Goal: Transaction & Acquisition: Purchase product/service

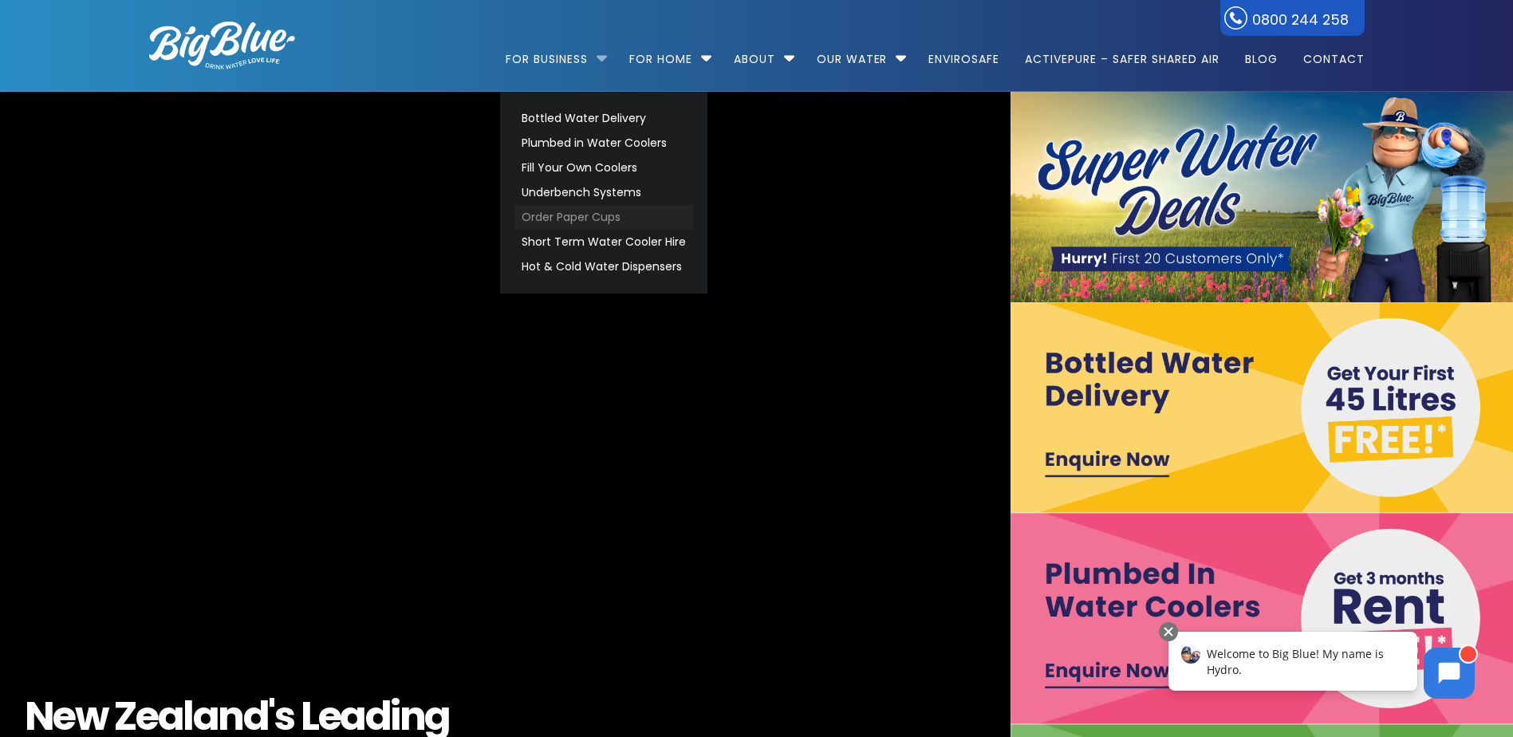
click at [571, 226] on link "Order Paper Cups" at bounding box center [604, 217] width 179 height 25
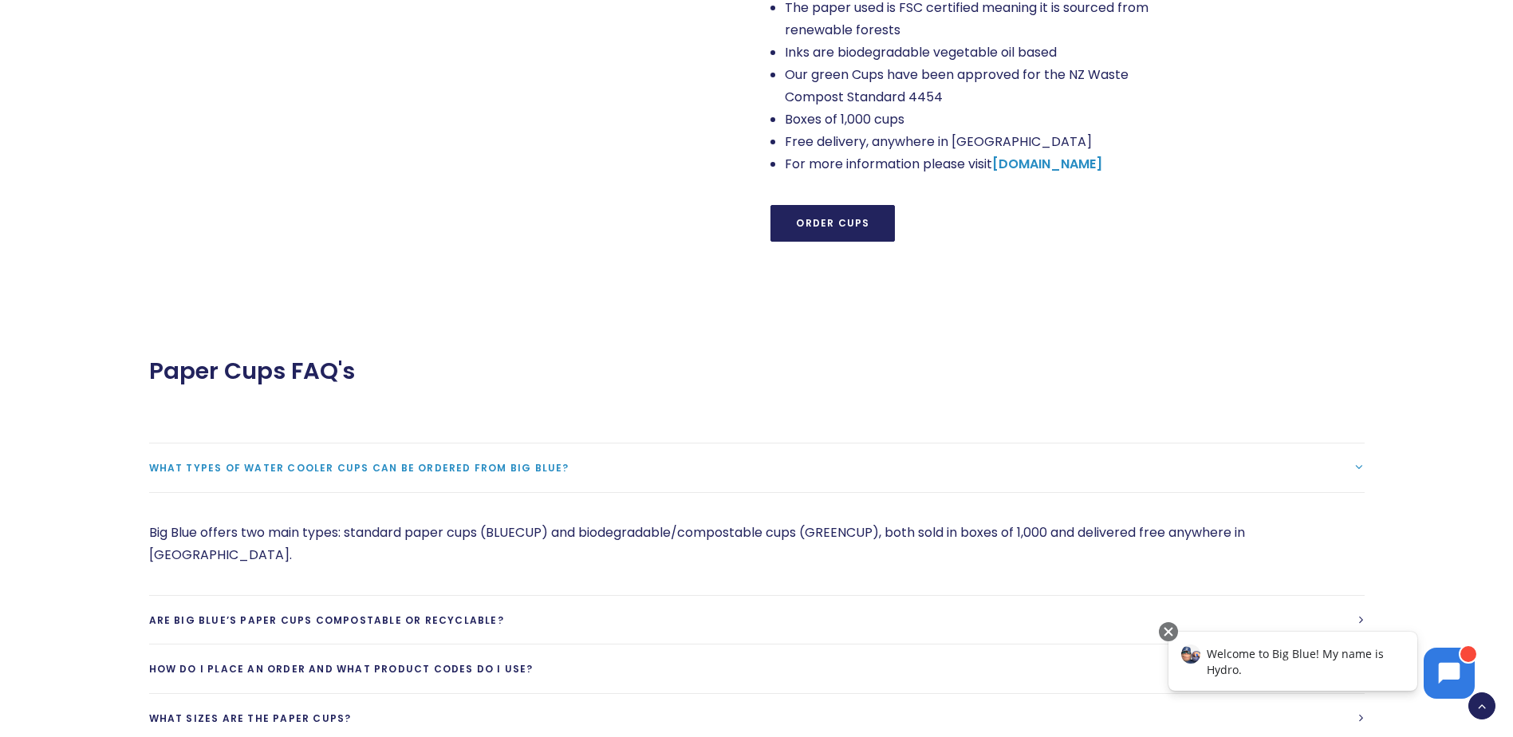
scroll to position [1596, 0]
click at [854, 205] on link "Order Cups" at bounding box center [833, 220] width 124 height 37
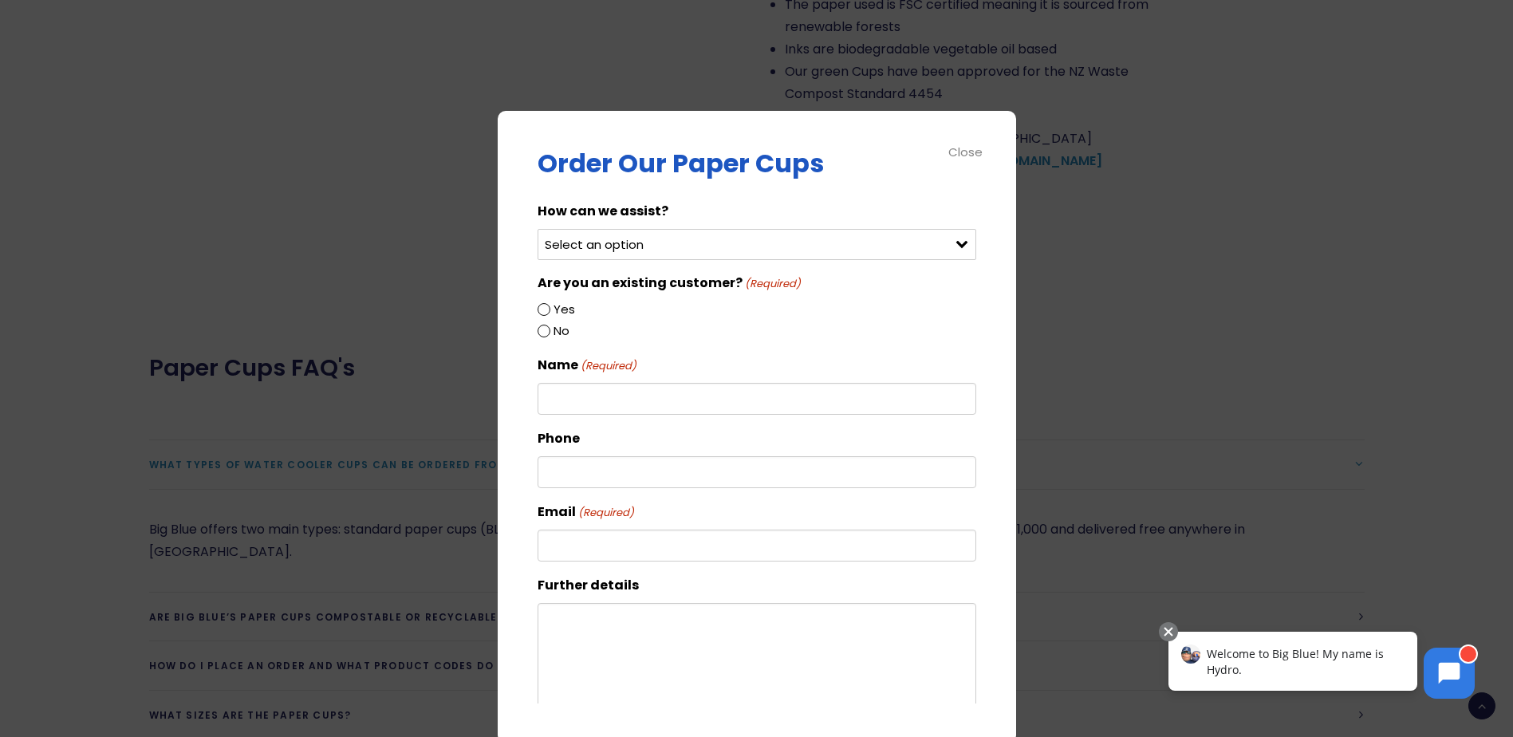
click at [700, 239] on select "Select an option Order green cups Order blue cups I need something else" at bounding box center [757, 244] width 439 height 31
select select "Order blue cups"
click at [538, 229] on select "Select an option Order green cups Order blue cups I need something else" at bounding box center [757, 244] width 439 height 31
click at [544, 309] on input "Yes" at bounding box center [544, 309] width 13 height 13
radio input "true"
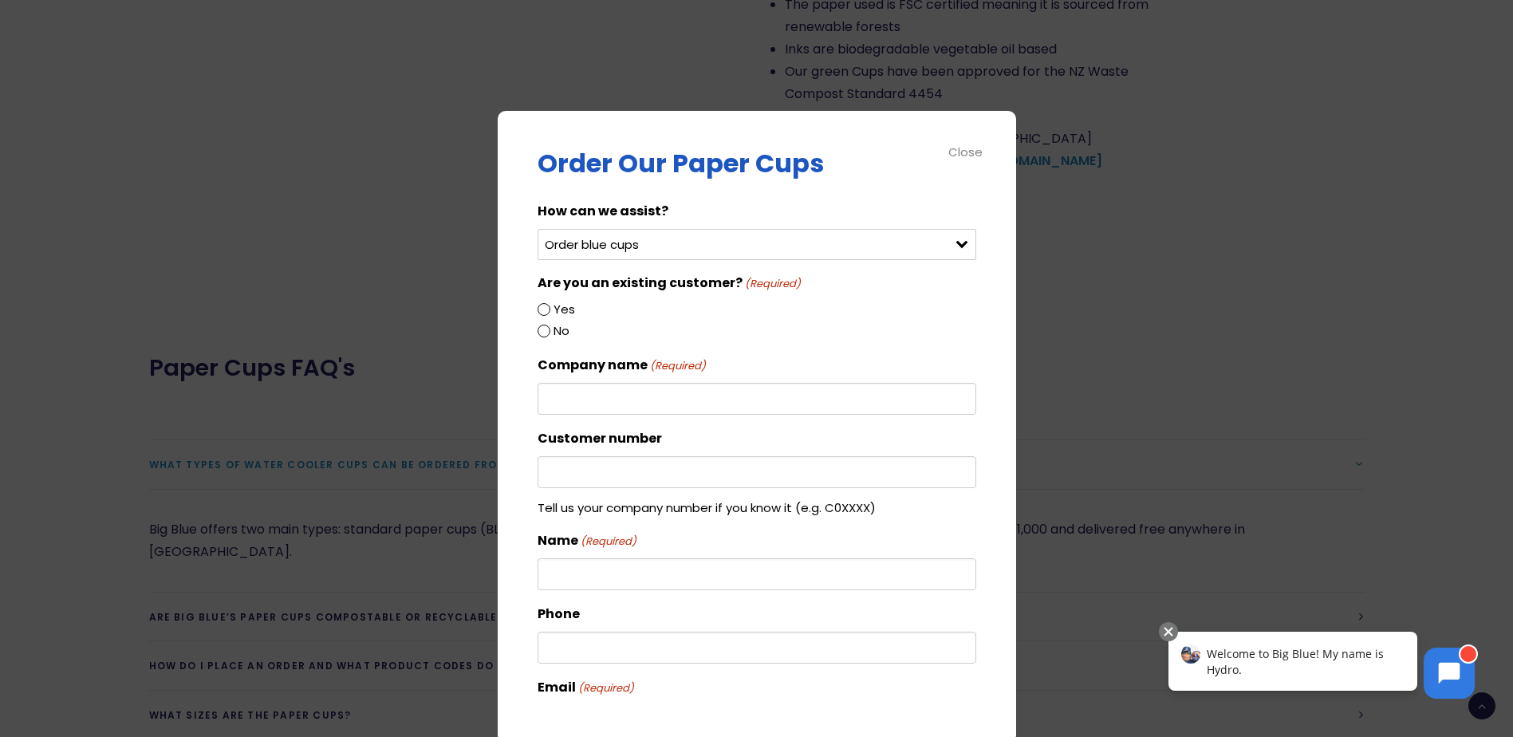
click at [659, 396] on input "Company name (Required)" at bounding box center [757, 399] width 439 height 32
type input "Transdev Staff Amenities"
type input "Admin - [PERSON_NAME]"
type input "0272019432"
type input "[EMAIL_ADDRESS][DOMAIN_NAME]"
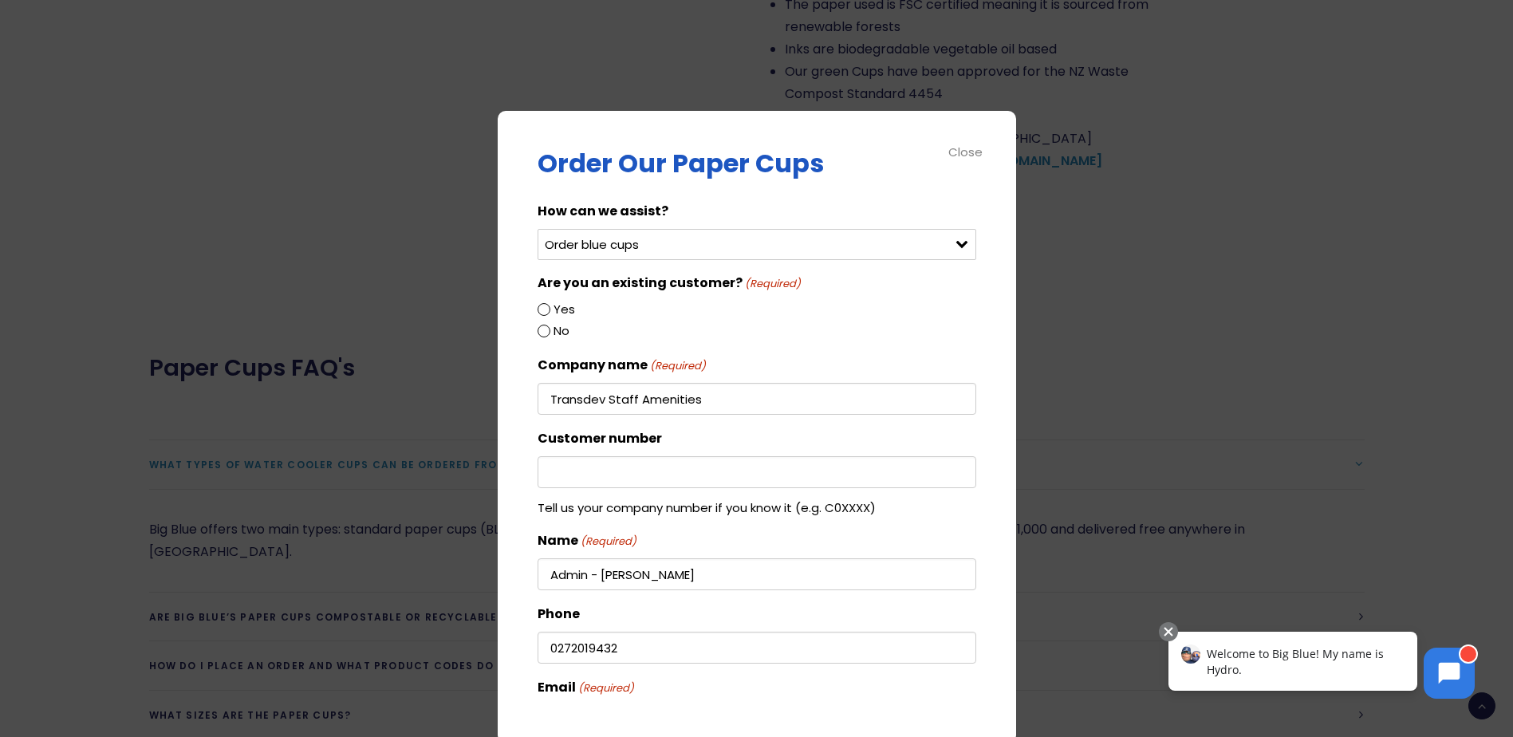
click at [611, 398] on input "Transdev Staff Amenities" at bounding box center [757, 399] width 439 height 32
drag, startPoint x: 610, startPoint y: 398, endPoint x: 816, endPoint y: 425, distance: 207.6
click at [816, 425] on div "How can we assist? Select an option Order green cups Order blue cups I need som…" at bounding box center [757, 566] width 439 height 732
type input "Transdev"
drag, startPoint x: 558, startPoint y: 458, endPoint x: 560, endPoint y: 466, distance: 8.1
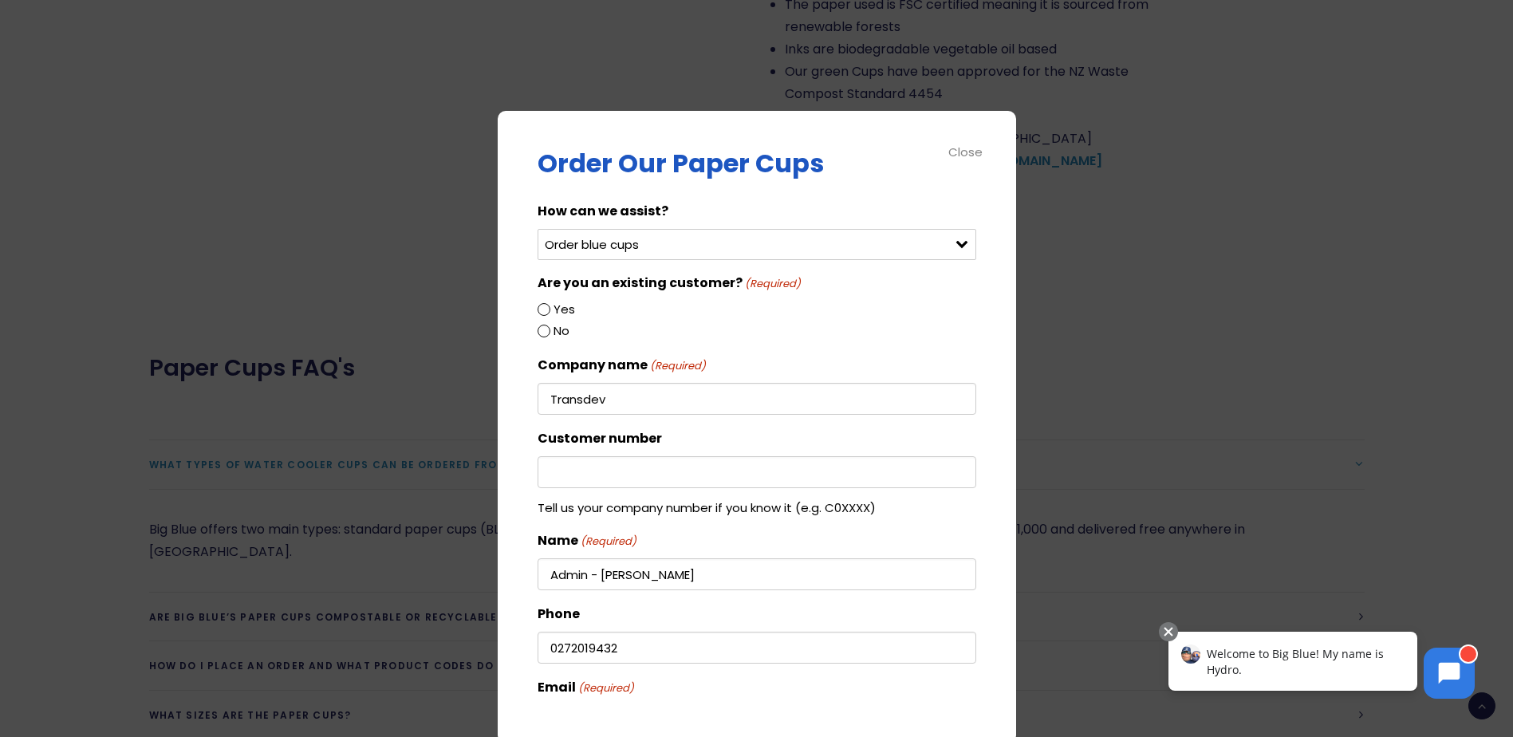
click at [558, 458] on input "Customer number" at bounding box center [757, 472] width 439 height 32
paste input "C017994"
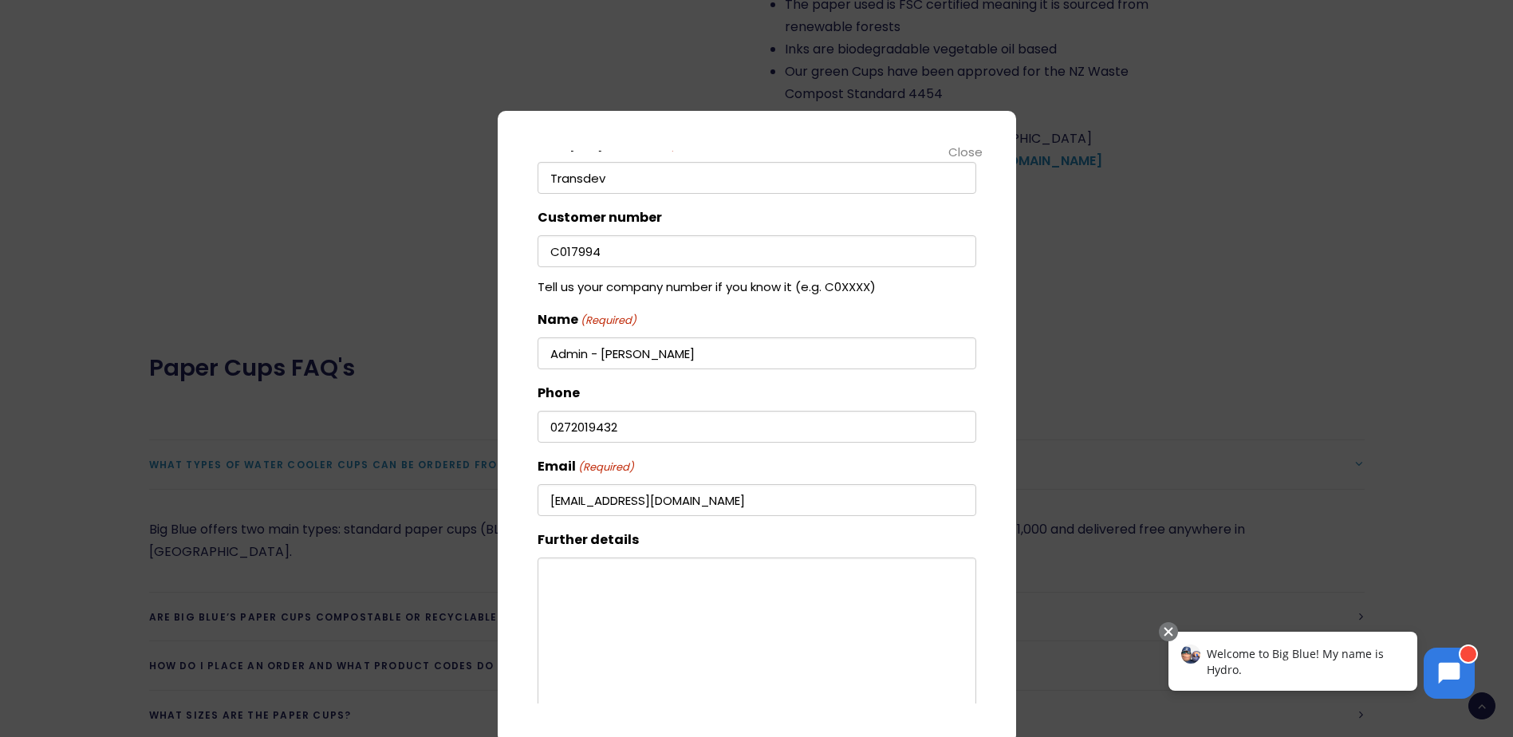
scroll to position [302, 0]
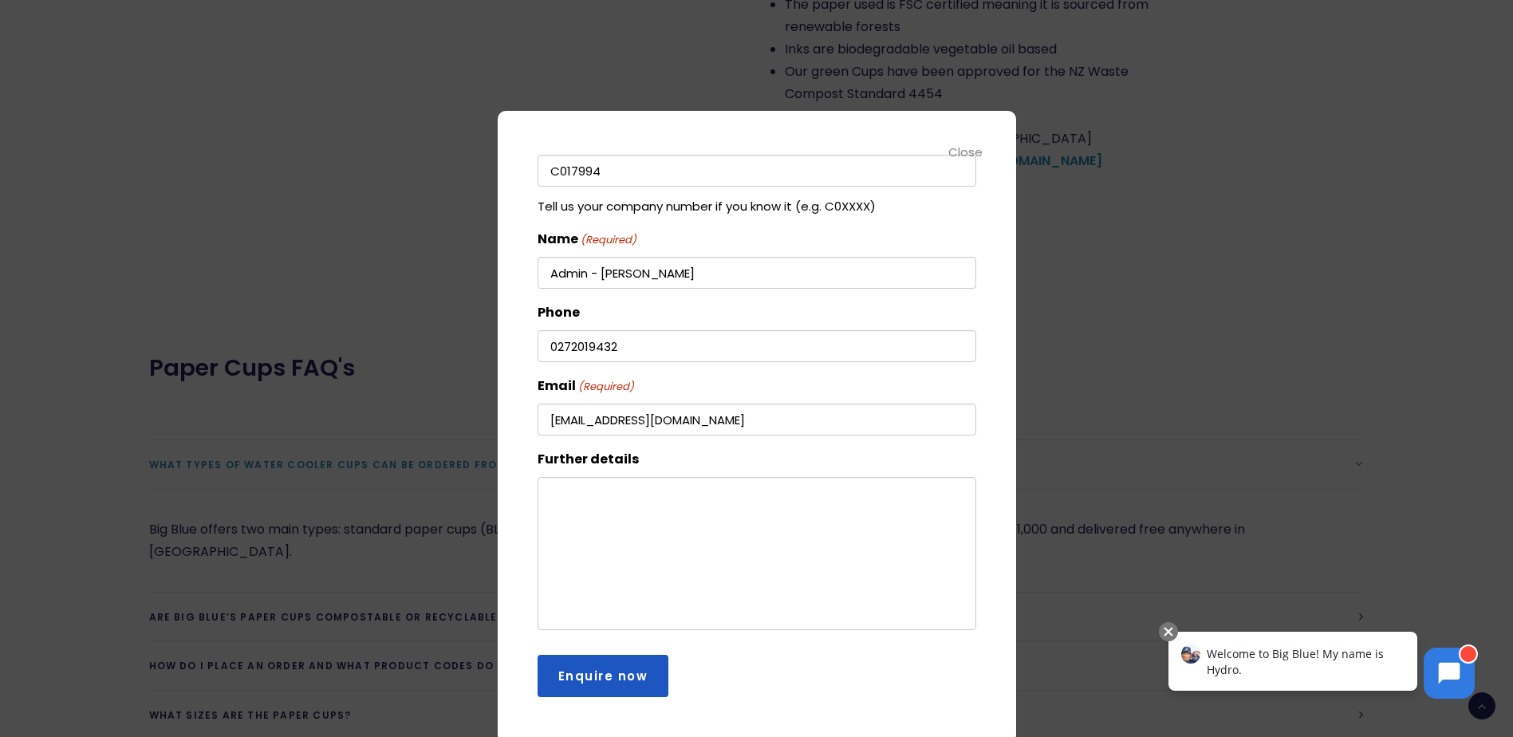
type input "C017994"
click at [728, 525] on textarea "Further details" at bounding box center [757, 553] width 439 height 153
click at [764, 539] on textarea "Further details" at bounding box center [757, 553] width 439 height 153
paste textarea "Passenger Service office: [GEOGRAPHIC_DATA] (Go to [GEOGRAPHIC_DATA]/Informatio…"
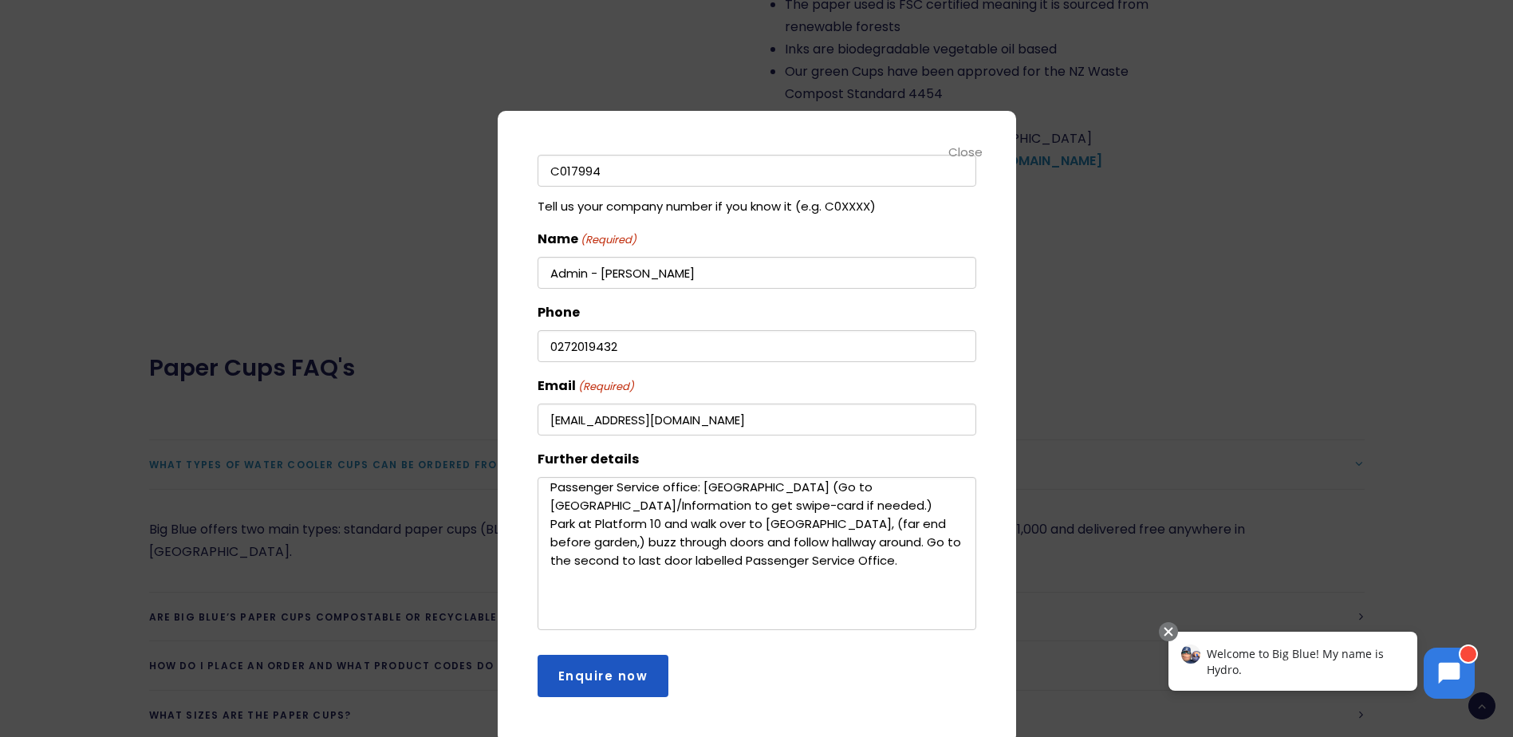
click at [553, 487] on textarea "Passenger Service office: [GEOGRAPHIC_DATA] (Go to [GEOGRAPHIC_DATA]/Informatio…" at bounding box center [757, 553] width 439 height 153
click at [633, 485] on textarea "Passenger Service office: [GEOGRAPHIC_DATA] (Go to [GEOGRAPHIC_DATA]/Informatio…" at bounding box center [757, 553] width 439 height 153
click at [636, 485] on textarea "Passenger Service office: [GEOGRAPHIC_DATA] (Go to [GEOGRAPHIC_DATA]/Informatio…" at bounding box center [757, 553] width 439 height 153
click at [621, 508] on textarea "Passenger Service office: [GEOGRAPHIC_DATA] (Go to [GEOGRAPHIC_DATA]/Informatio…" at bounding box center [757, 553] width 439 height 153
click at [625, 485] on textarea "Passenger Service office: [GEOGRAPHIC_DATA] (Go to [GEOGRAPHIC_DATA]/Informatio…" at bounding box center [757, 553] width 439 height 153
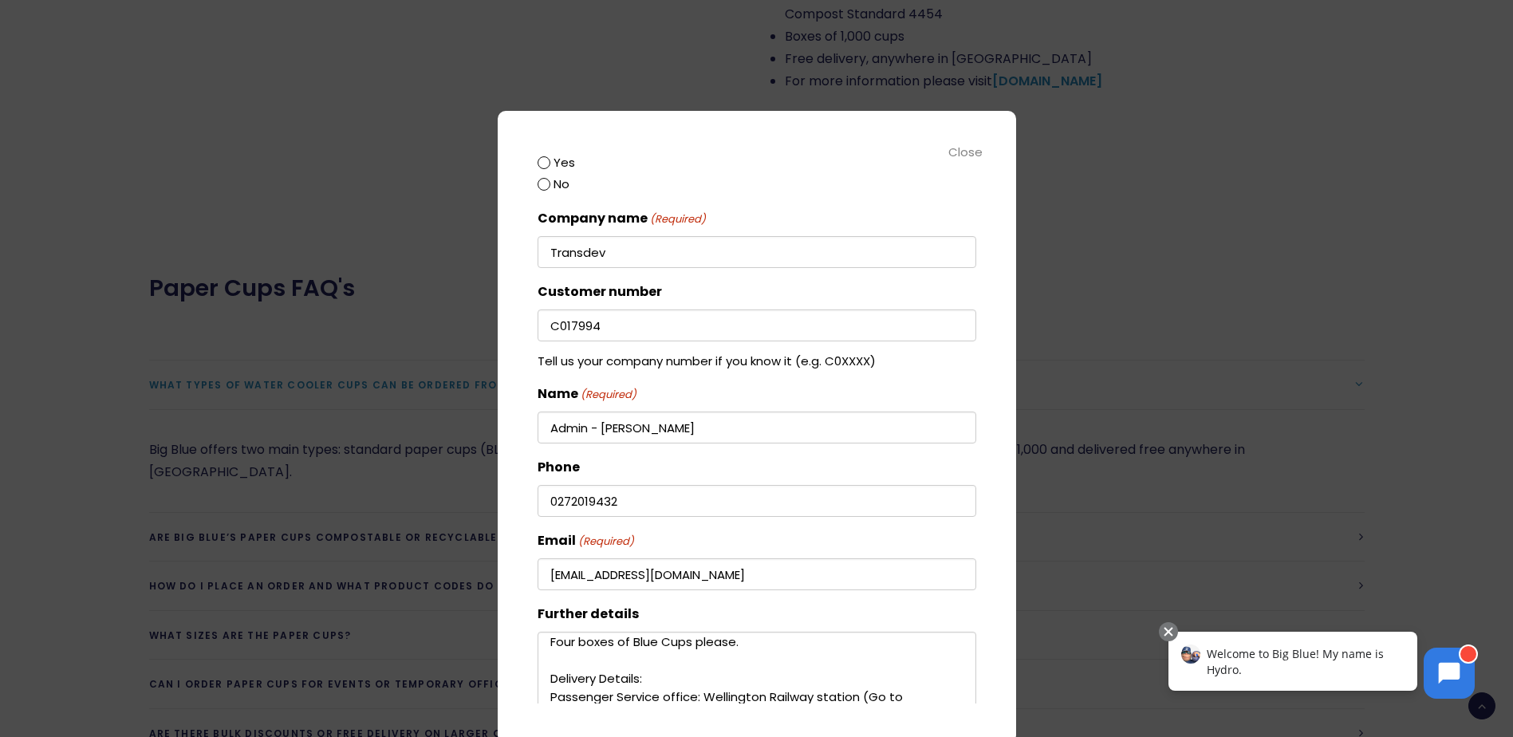
scroll to position [142, 0]
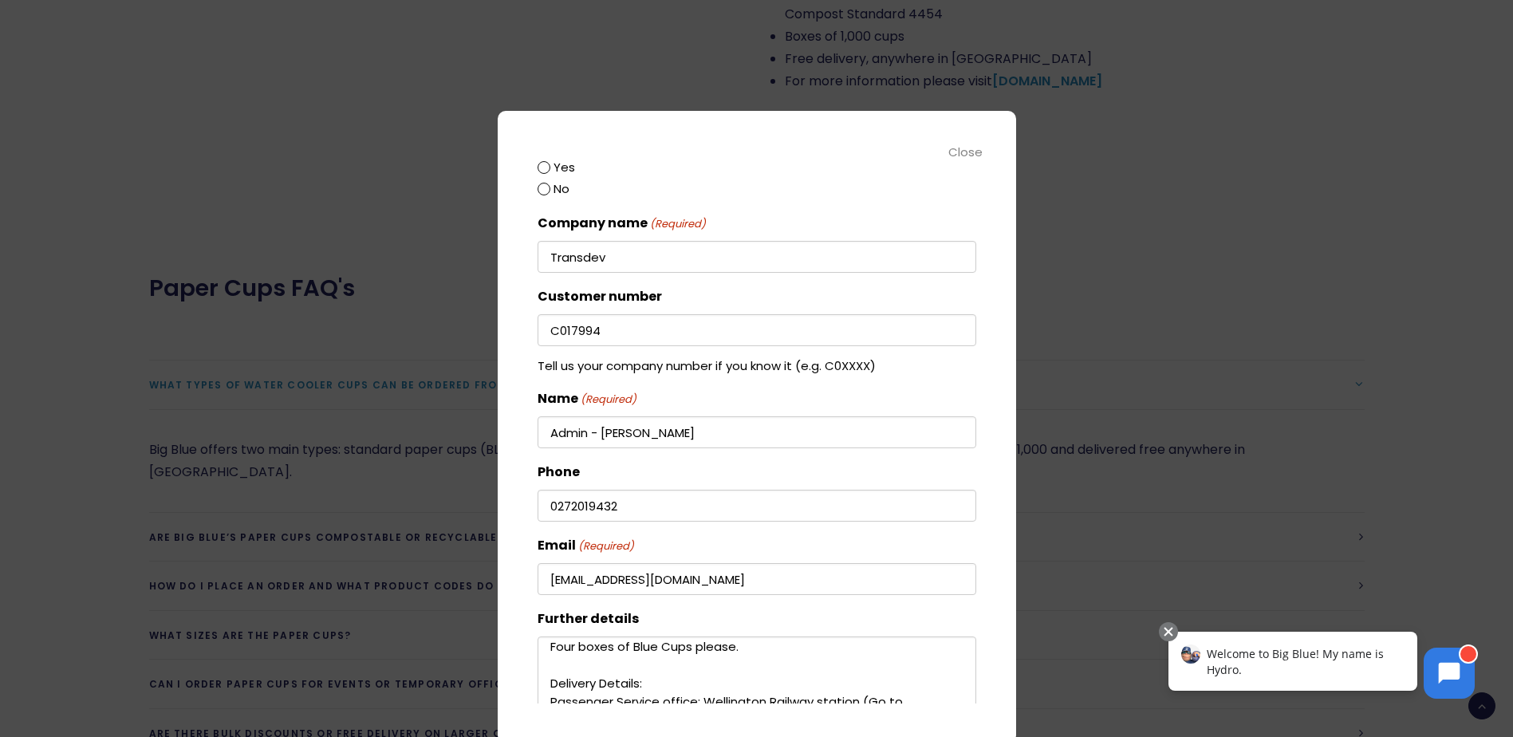
type textarea "Four boxes of Blue Cups please. Delivery Details: Passenger Service office: Wel…"
click at [691, 576] on input "[EMAIL_ADDRESS][DOMAIN_NAME]" at bounding box center [757, 579] width 439 height 32
drag, startPoint x: 757, startPoint y: 575, endPoint x: 423, endPoint y: 565, distance: 334.4
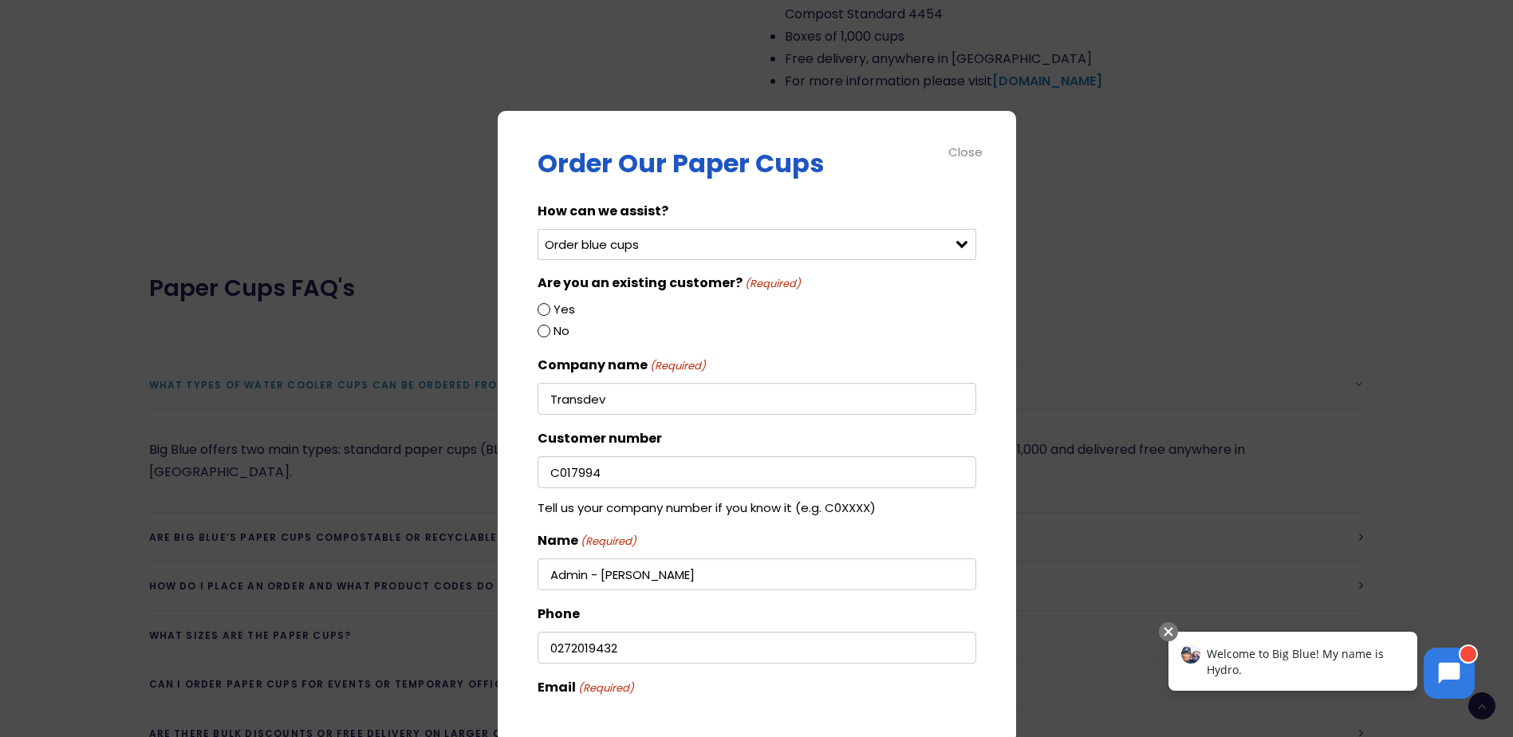
click at [549, 310] on input "Yes" at bounding box center [544, 309] width 13 height 13
click at [539, 310] on input "Yes" at bounding box center [544, 309] width 13 height 13
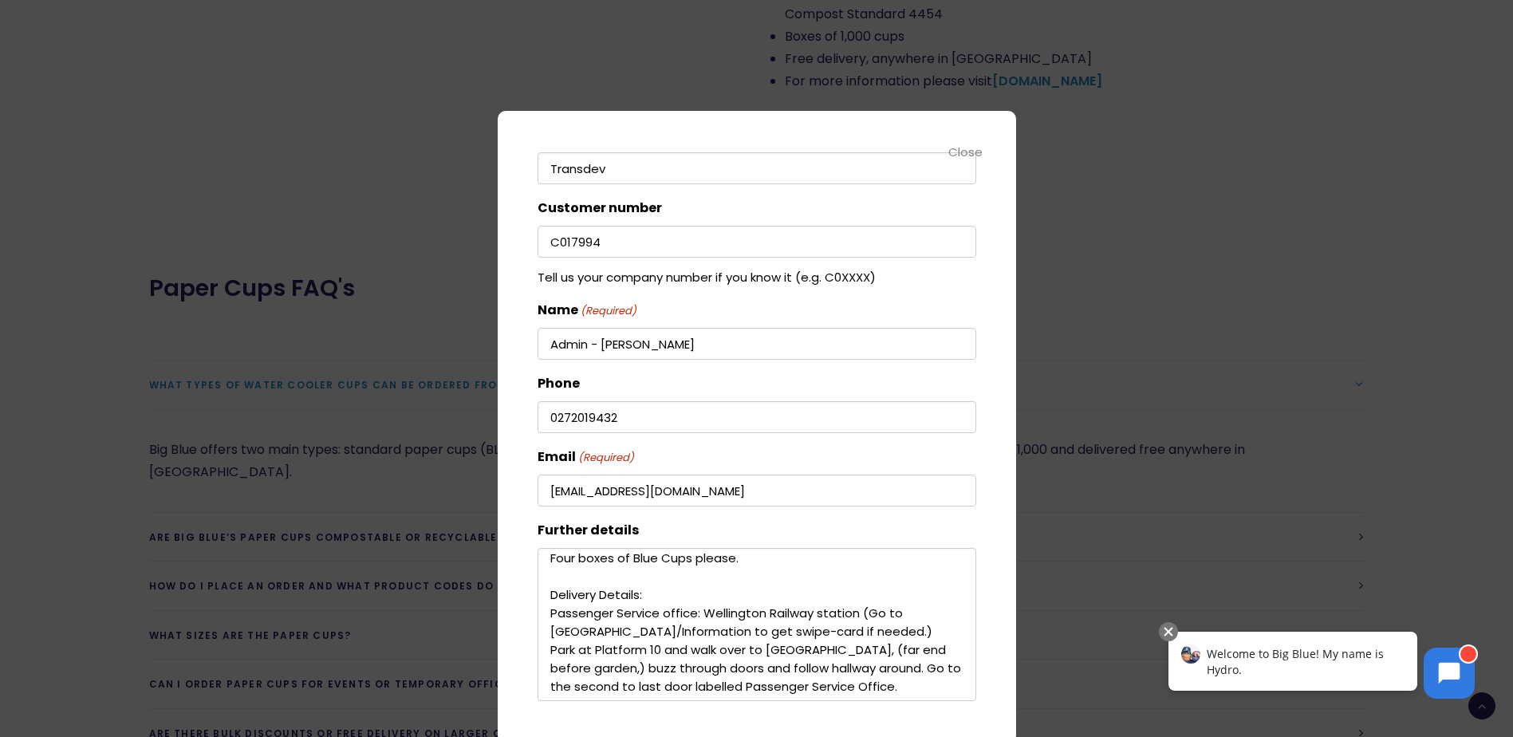
scroll to position [302, 0]
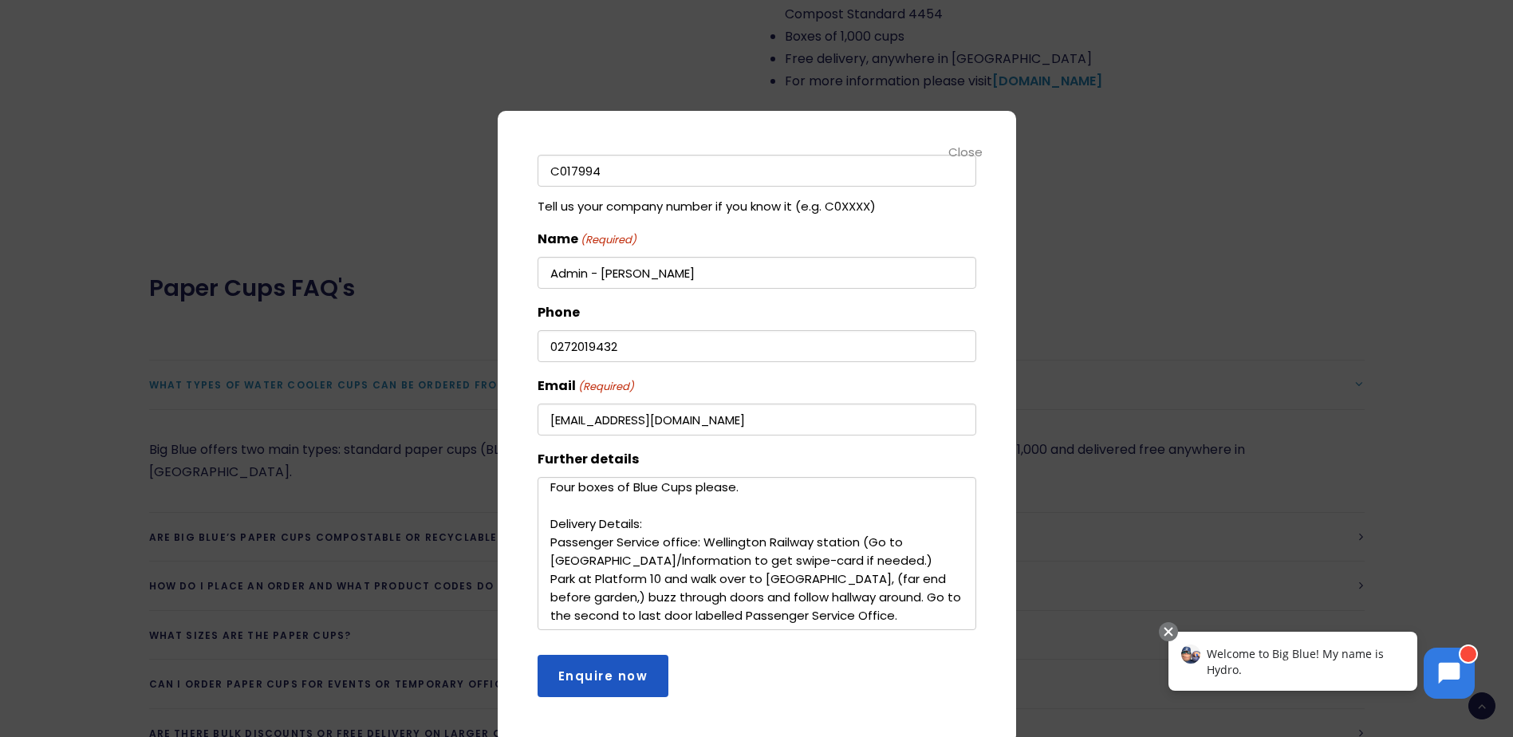
click at [586, 671] on input "Enquire now" at bounding box center [604, 676] width 132 height 42
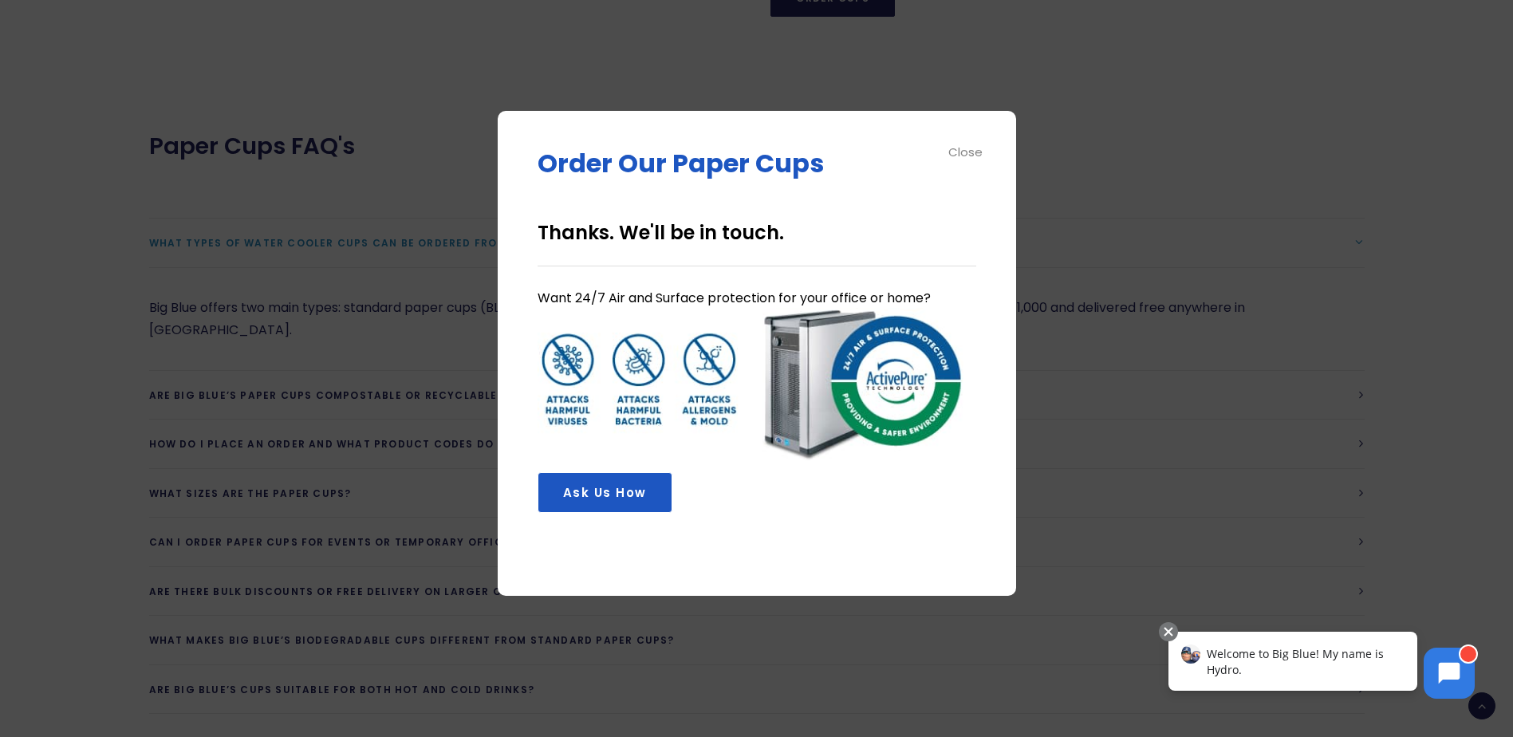
scroll to position [0, 0]
click at [957, 156] on div "Close" at bounding box center [967, 152] width 36 height 18
